Goal: Transaction & Acquisition: Purchase product/service

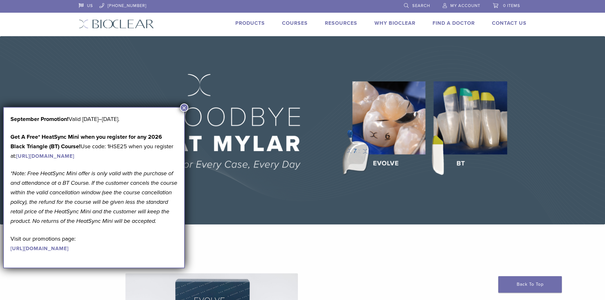
click at [185, 108] on button "×" at bounding box center [184, 107] width 8 height 8
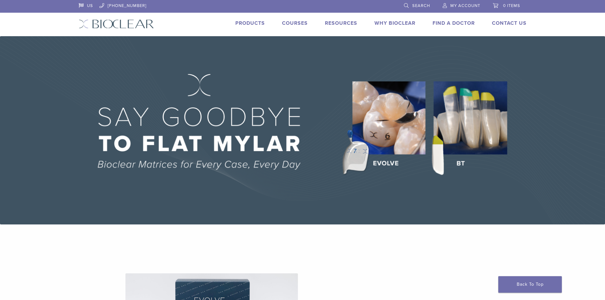
click at [254, 24] on link "Products" at bounding box center [250, 23] width 30 height 6
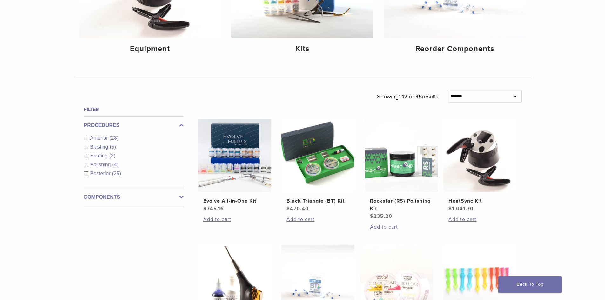
scroll to position [159, 0]
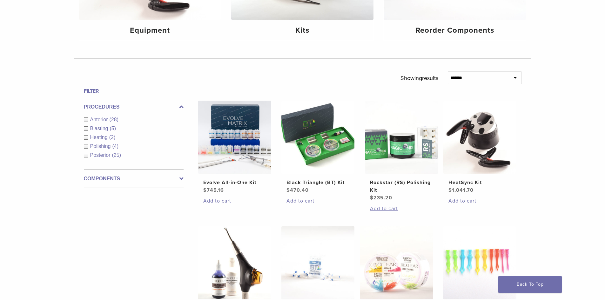
click at [85, 120] on div "Anterior (28)" at bounding box center [134, 120] width 100 height 8
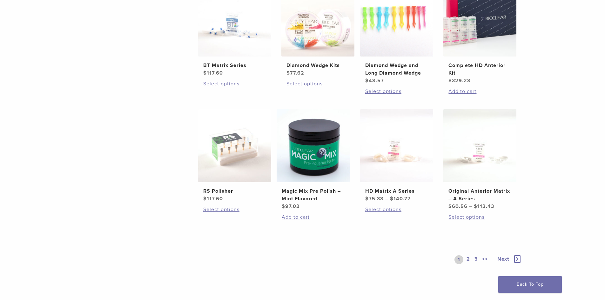
scroll to position [413, 0]
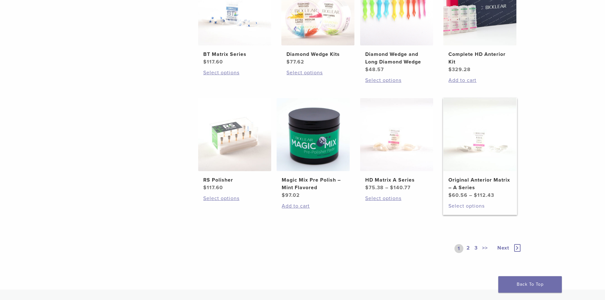
click at [471, 205] on link "Select options" at bounding box center [479, 206] width 63 height 8
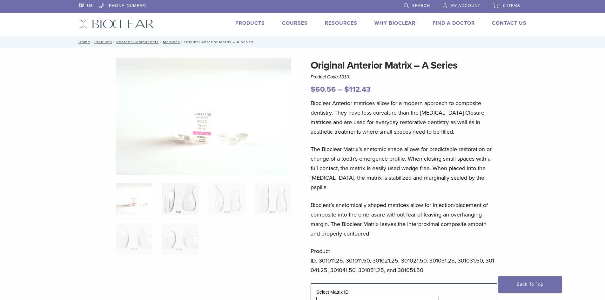
click at [180, 203] on img at bounding box center [180, 199] width 37 height 32
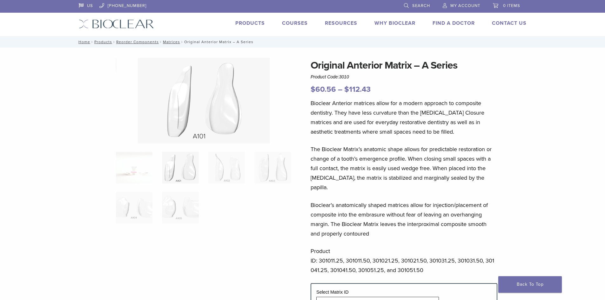
click at [185, 171] on img at bounding box center [180, 168] width 37 height 32
click at [232, 170] on img at bounding box center [226, 168] width 37 height 32
click at [278, 172] on img at bounding box center [272, 168] width 37 height 32
click at [177, 211] on img at bounding box center [180, 208] width 37 height 32
click at [136, 210] on img at bounding box center [134, 208] width 37 height 32
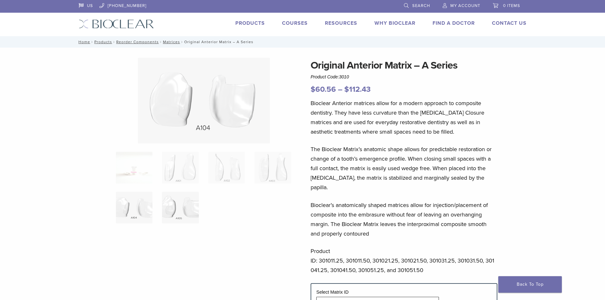
click at [178, 207] on img at bounding box center [180, 208] width 37 height 32
click at [135, 206] on img at bounding box center [134, 208] width 37 height 32
click at [271, 162] on img at bounding box center [272, 168] width 37 height 32
click at [230, 165] on img at bounding box center [226, 168] width 37 height 32
click at [275, 168] on img at bounding box center [272, 168] width 37 height 32
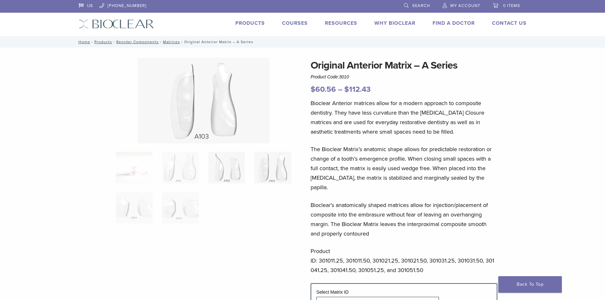
click at [233, 169] on img at bounding box center [226, 168] width 37 height 32
click at [259, 166] on img at bounding box center [272, 168] width 37 height 32
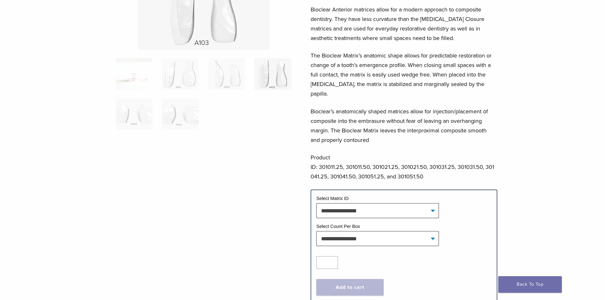
scroll to position [95, 0]
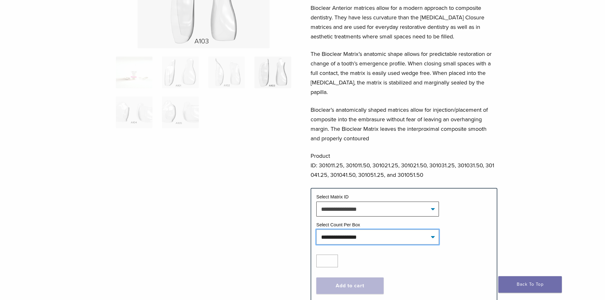
click at [380, 230] on select "**********" at bounding box center [377, 237] width 123 height 15
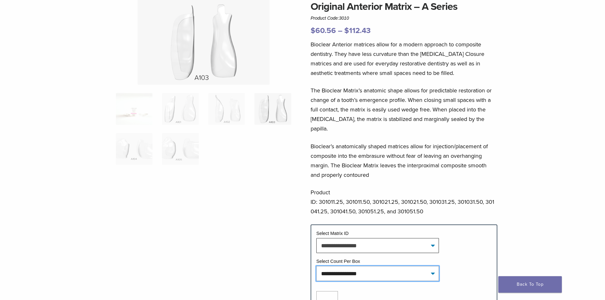
scroll to position [127, 0]
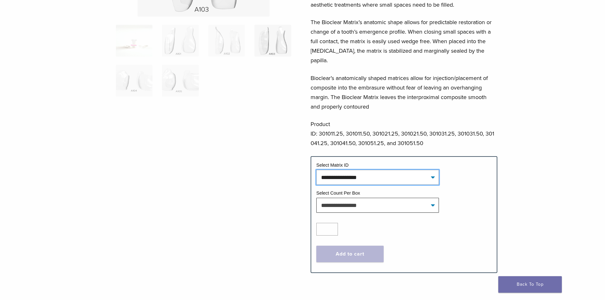
click at [373, 170] on select "**********" at bounding box center [377, 177] width 123 height 15
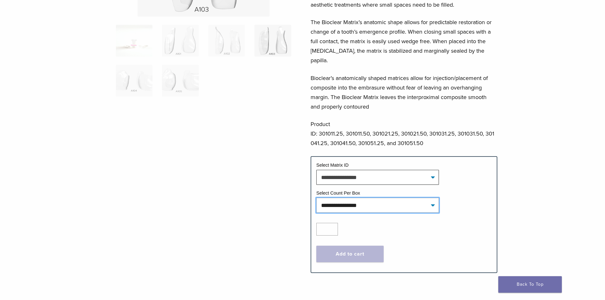
click at [375, 198] on select "**********" at bounding box center [377, 205] width 123 height 15
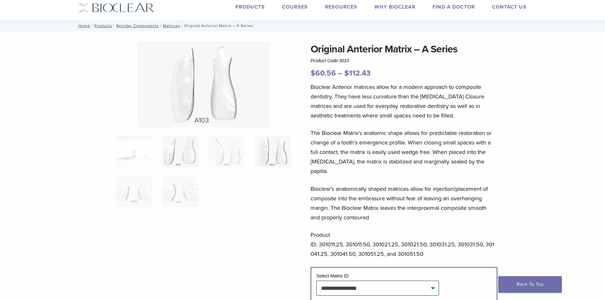
scroll to position [0, 0]
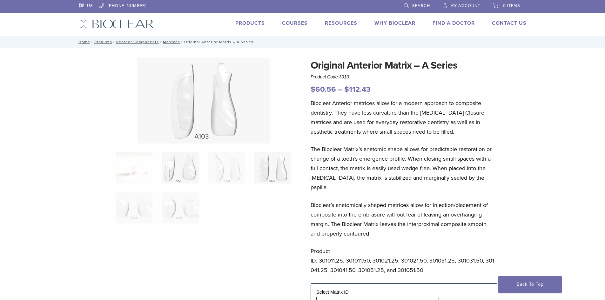
click at [183, 163] on img at bounding box center [180, 168] width 37 height 32
click at [230, 169] on img at bounding box center [226, 168] width 37 height 32
click at [190, 170] on img at bounding box center [180, 168] width 37 height 32
click at [221, 170] on img at bounding box center [226, 168] width 37 height 32
click at [259, 168] on img at bounding box center [272, 168] width 37 height 32
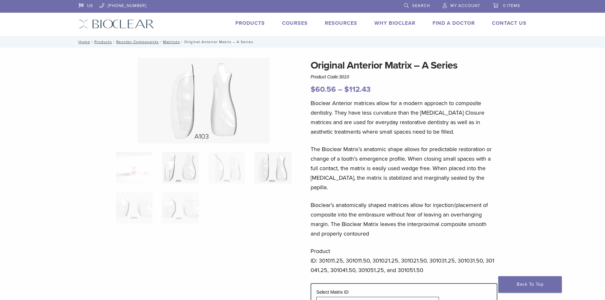
click at [182, 165] on img at bounding box center [180, 168] width 37 height 32
click at [259, 167] on img at bounding box center [272, 168] width 37 height 32
click at [190, 166] on img at bounding box center [180, 168] width 37 height 32
click at [284, 166] on img at bounding box center [272, 168] width 37 height 32
click at [193, 167] on img at bounding box center [180, 168] width 37 height 32
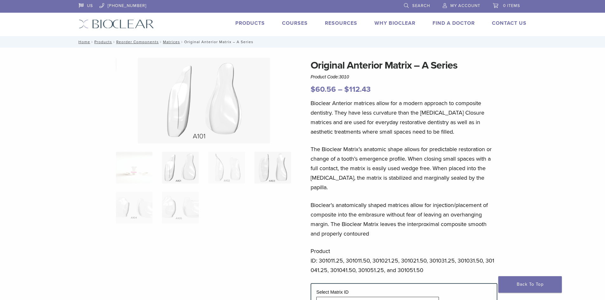
click at [268, 167] on img at bounding box center [272, 168] width 37 height 32
click at [221, 165] on img at bounding box center [226, 168] width 37 height 32
click at [195, 165] on img at bounding box center [180, 168] width 37 height 32
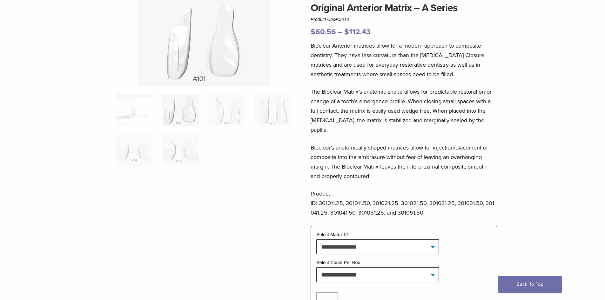
scroll to position [63, 0]
